Goal: Task Accomplishment & Management: Manage account settings

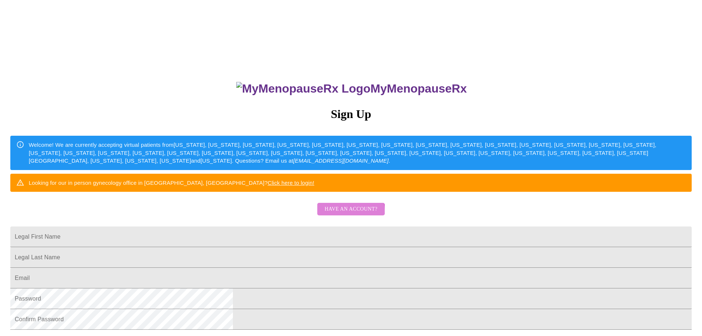
click at [343, 214] on span "Have an account?" at bounding box center [351, 208] width 53 height 9
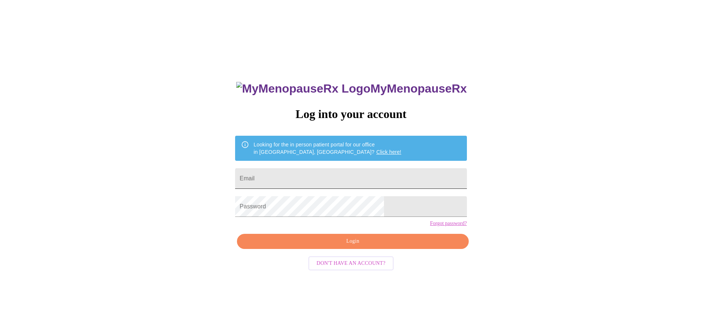
click at [292, 174] on input "Email" at bounding box center [350, 178] width 231 height 21
type input "[EMAIL_ADDRESS][DOMAIN_NAME]"
click at [293, 174] on input "[EMAIL_ADDRESS][DOMAIN_NAME]" at bounding box center [350, 178] width 231 height 21
drag, startPoint x: 353, startPoint y: 177, endPoint x: 252, endPoint y: 182, distance: 101.1
click at [252, 182] on div "MyMenopauseRx Log into your account Looking for the in person patient portal fo…" at bounding box center [351, 204] width 696 height 403
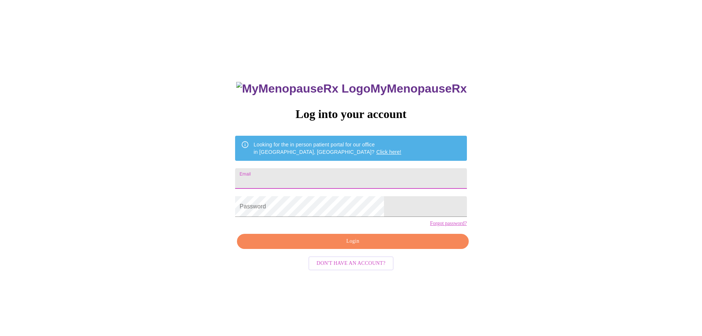
click at [291, 175] on input "Email" at bounding box center [350, 178] width 231 height 21
type input "[EMAIL_ADDRESS][DOMAIN_NAME]"
drag, startPoint x: 338, startPoint y: 176, endPoint x: 268, endPoint y: 169, distance: 70.0
click at [268, 169] on div "MyMenopauseRx Log into your account Looking for the in person patient portal fo…" at bounding box center [351, 204] width 696 height 403
click at [343, 145] on div "Looking for the in person patient portal for our office in [GEOGRAPHIC_DATA], […" at bounding box center [327, 148] width 148 height 21
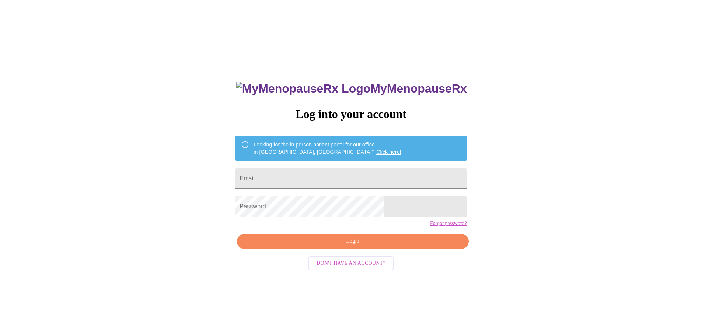
click at [376, 150] on link "Click here!" at bounding box center [388, 152] width 25 height 6
click at [301, 175] on input "Email" at bounding box center [350, 178] width 231 height 21
type input "[EMAIL_ADDRESS][DOMAIN_NAME]"
click at [332, 249] on button "Login" at bounding box center [352, 241] width 231 height 15
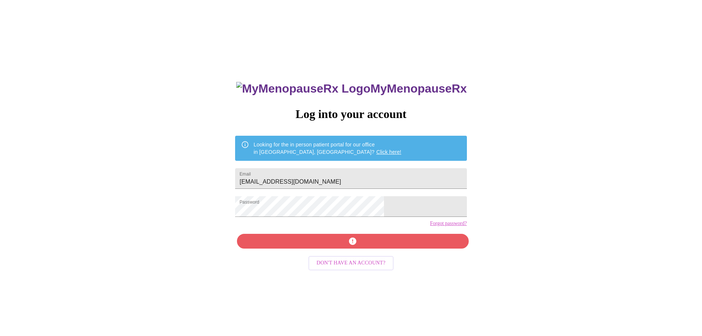
click at [349, 253] on div "MyMenopauseRx Log into your account Looking for the in person patient portal fo…" at bounding box center [351, 238] width 246 height 336
click at [352, 253] on div "MyMenopauseRx Log into your account Looking for the in person patient portal fo…" at bounding box center [351, 238] width 246 height 336
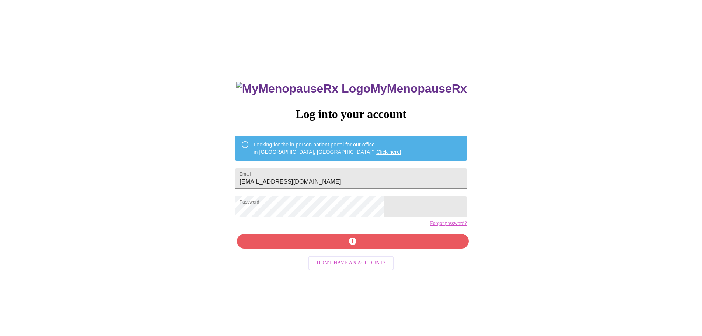
click at [369, 254] on div "MyMenopauseRx Log into your account Looking for the in person patient portal fo…" at bounding box center [351, 238] width 246 height 336
click at [393, 261] on div "MyMenopauseRx Log into your account Looking for the in person patient portal fo…" at bounding box center [351, 238] width 246 height 336
click at [356, 246] on span "Login" at bounding box center [352, 241] width 214 height 9
click at [257, 214] on div "MyMenopauseRx Log into your account Looking for the in person patient portal fo…" at bounding box center [351, 204] width 696 height 403
click at [376, 149] on link "Click here!" at bounding box center [388, 152] width 25 height 6
